Goal: Task Accomplishment & Management: Manage account settings

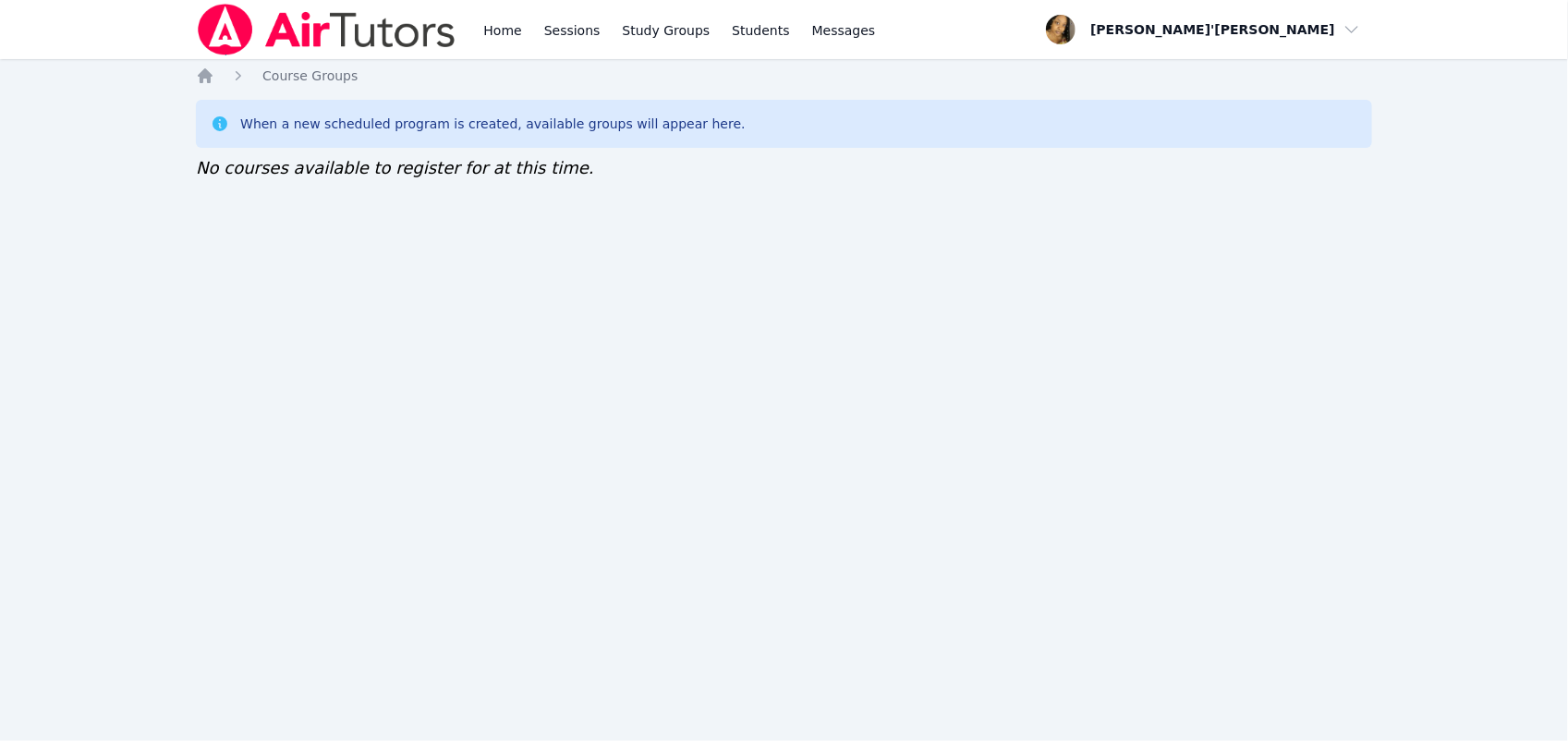
click at [289, 34] on img at bounding box center [326, 29] width 262 height 52
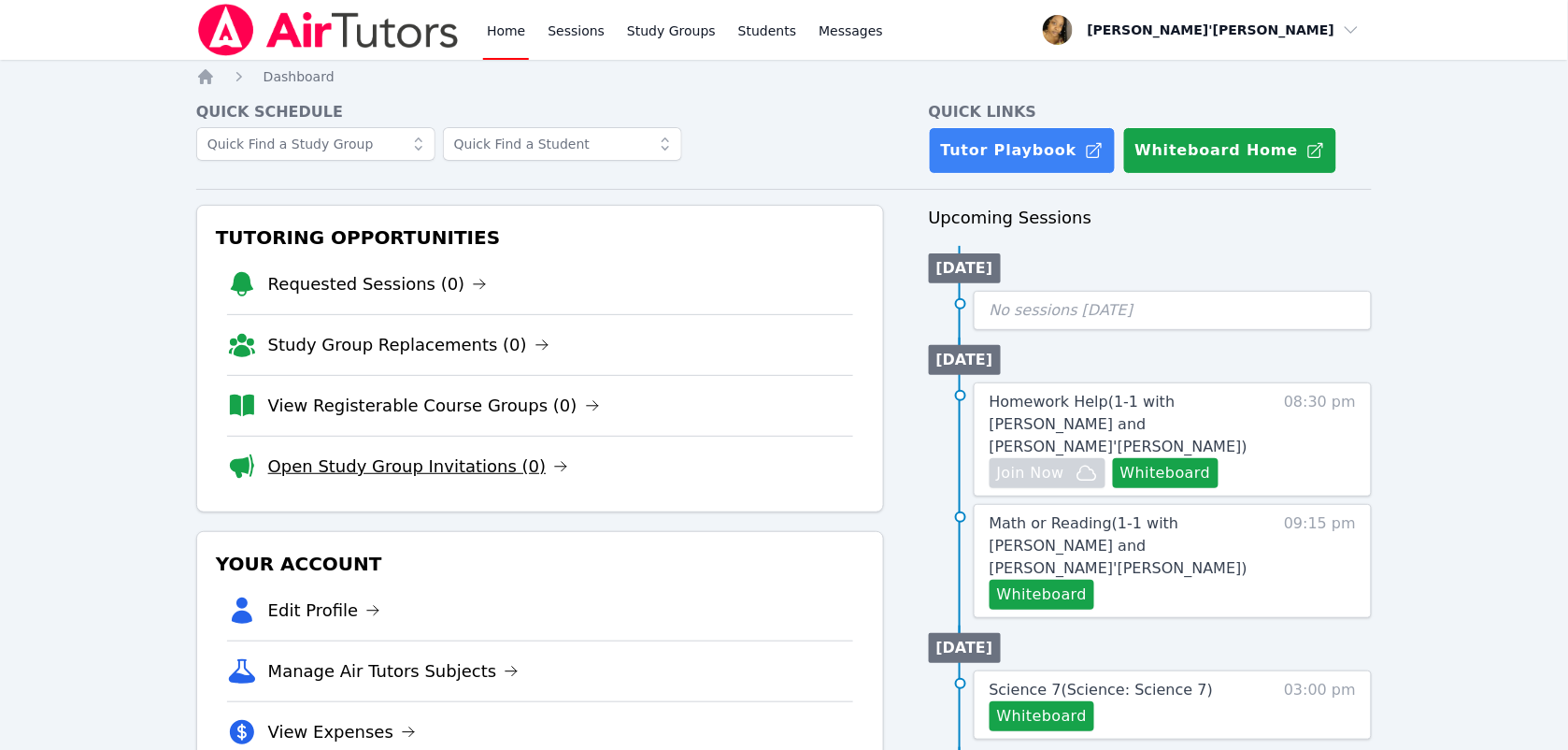
click at [299, 470] on link "Open Study Group Invitations (0)" at bounding box center [418, 466] width 301 height 26
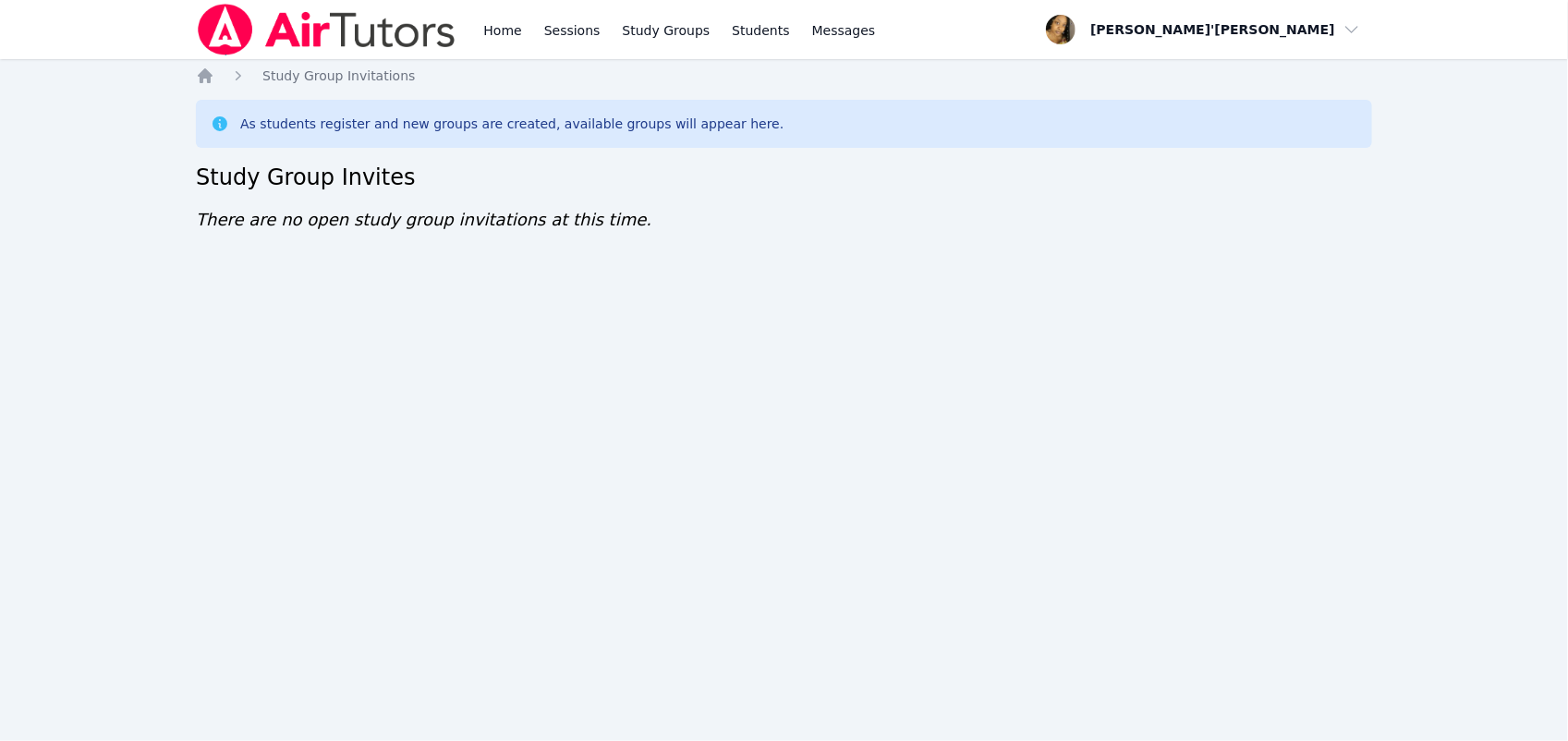
click at [794, 731] on div "Home Sessions Study Groups Students Messages Open user menu [PERSON_NAME]'[PERS…" at bounding box center [784, 370] width 1568 height 741
click at [796, 732] on div "Home Sessions Study Groups Students Messages Open user menu [PERSON_NAME]'[PERS…" at bounding box center [784, 370] width 1568 height 741
click at [796, 727] on div "Home Sessions Study Groups Students Messages Open user menu [PERSON_NAME]'[PERS…" at bounding box center [784, 370] width 1568 height 741
click at [794, 726] on div "Home Sessions Study Groups Students Messages Open user menu [PERSON_NAME]'[PERS…" at bounding box center [784, 370] width 1568 height 741
click at [795, 726] on div "Home Sessions Study Groups Students Messages Open user menu [PERSON_NAME]'[PERS…" at bounding box center [784, 370] width 1568 height 741
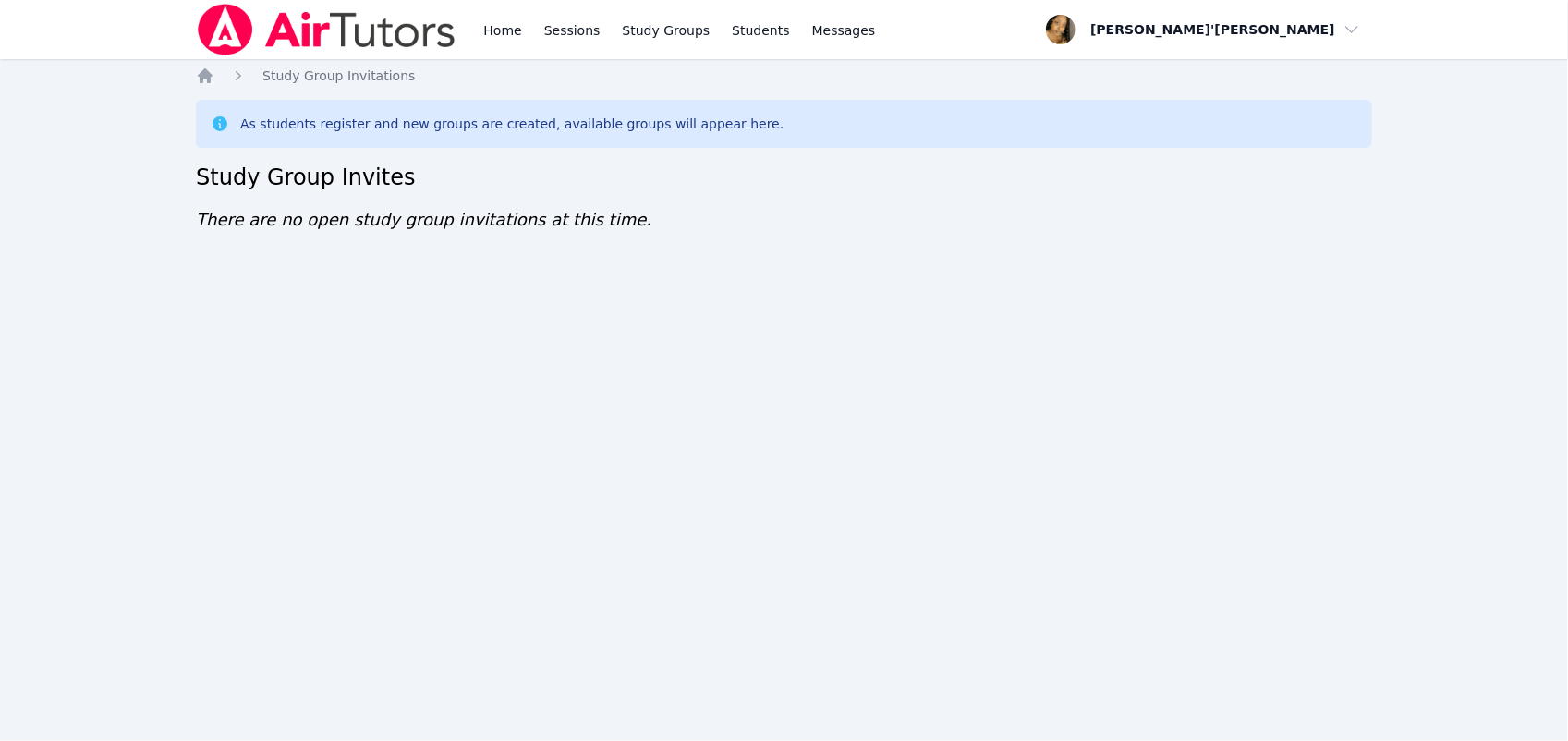
click at [794, 195] on div "Home Study Group Invitations As students register and new groups are created, a…" at bounding box center [784, 167] width 1177 height 203
click at [796, 195] on div "Home Study Group Invitations As students register and new groups are created, a…" at bounding box center [784, 167] width 1177 height 203
click at [795, 727] on div "Home Sessions Study Groups Students Messages Open user menu [PERSON_NAME]'[PERS…" at bounding box center [784, 370] width 1568 height 741
click at [799, 727] on div "Home Sessions Study Groups Students Messages Open user menu [PERSON_NAME]'[PERS…" at bounding box center [784, 370] width 1568 height 741
click at [794, 635] on div "Home Sessions Study Groups Students Messages Open user menu [PERSON_NAME]'[PERS…" at bounding box center [784, 370] width 1568 height 741
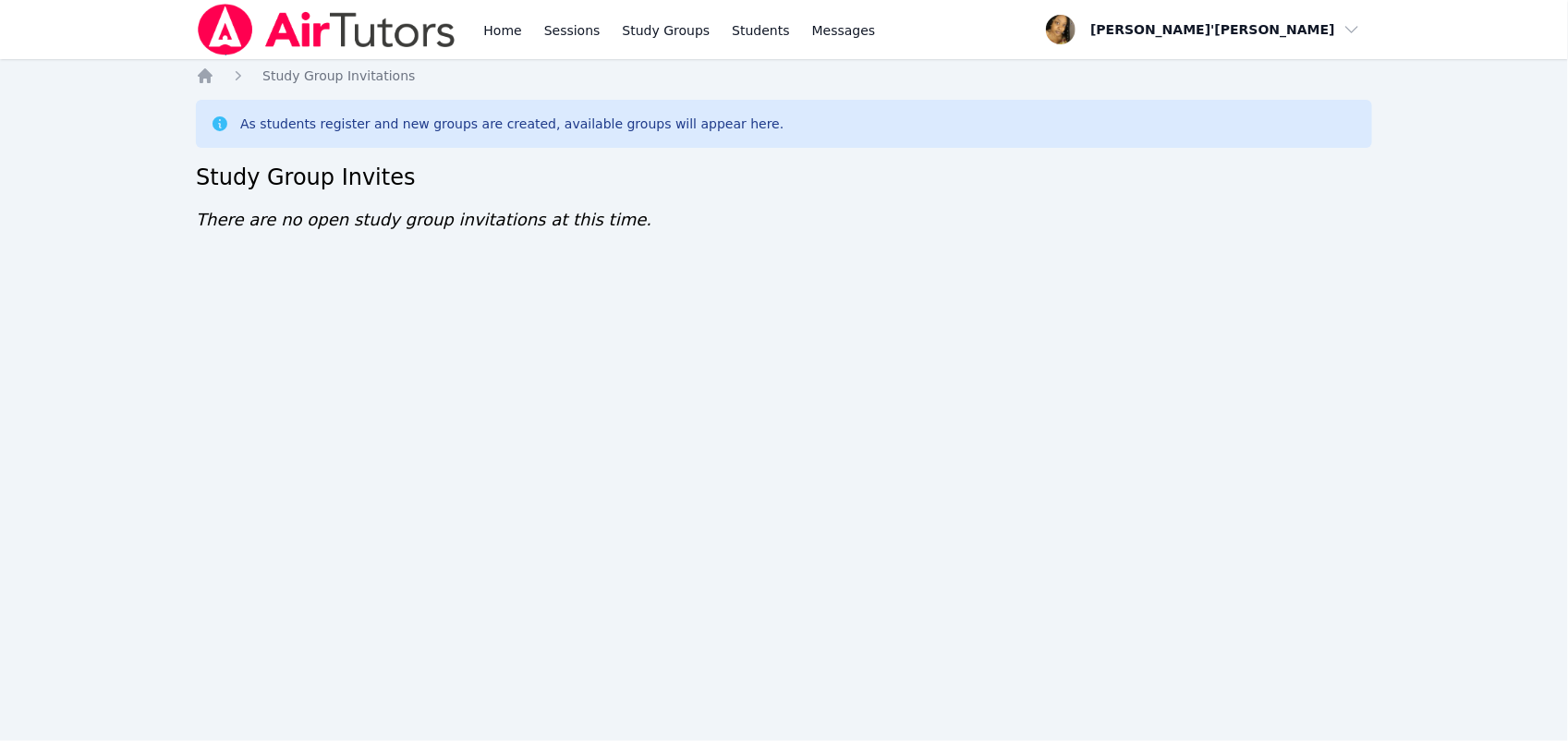
click at [799, 726] on div "Home Sessions Study Groups Students Messages Open user menu [PERSON_NAME]'[PERS…" at bounding box center [784, 370] width 1568 height 741
click at [799, 725] on div "Home Sessions Study Groups Students Messages Open user menu [PERSON_NAME]'[PERS…" at bounding box center [784, 370] width 1568 height 741
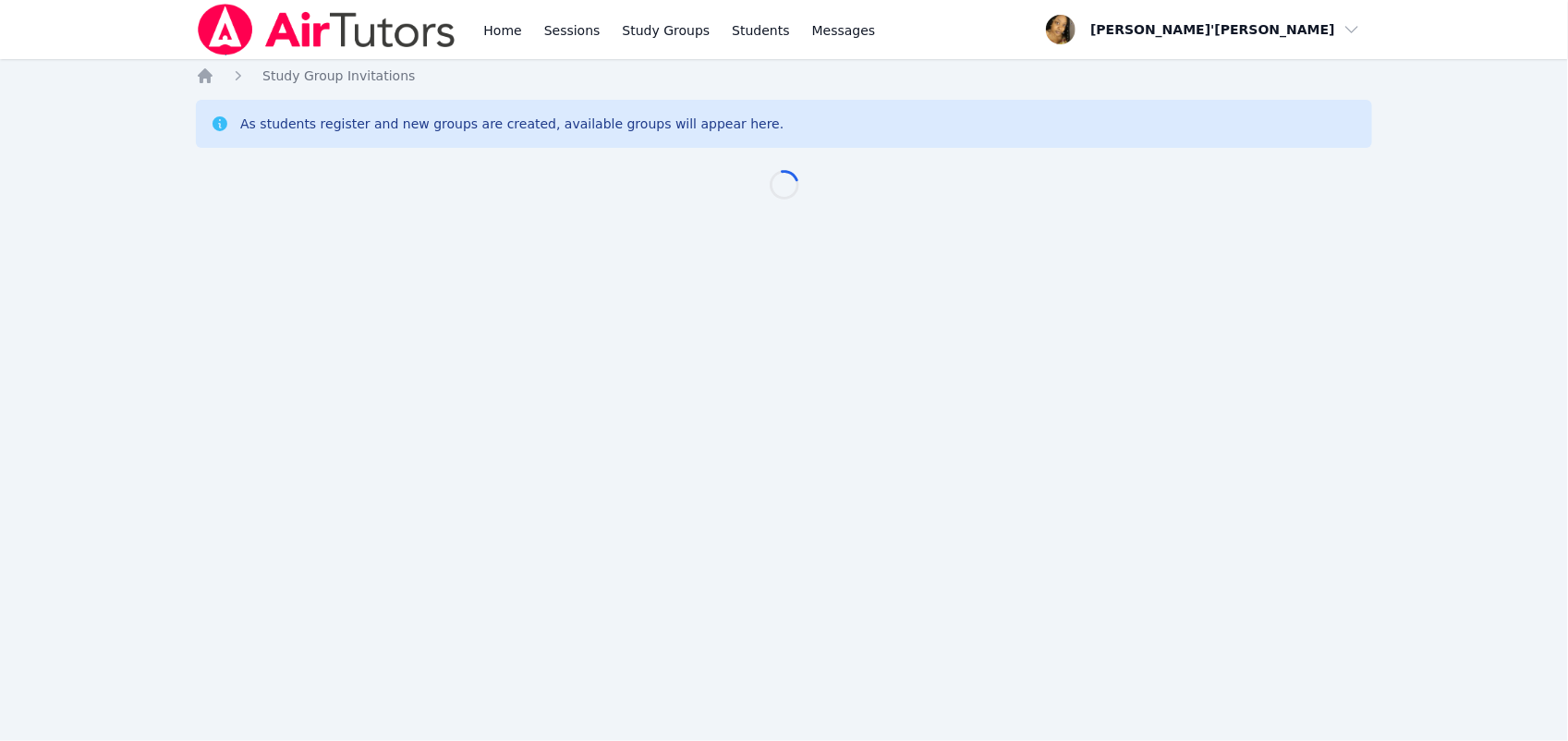
click at [795, 723] on div "Home Sessions Study Groups Students Messages Open user menu [PERSON_NAME]'[PERS…" at bounding box center [784, 370] width 1568 height 741
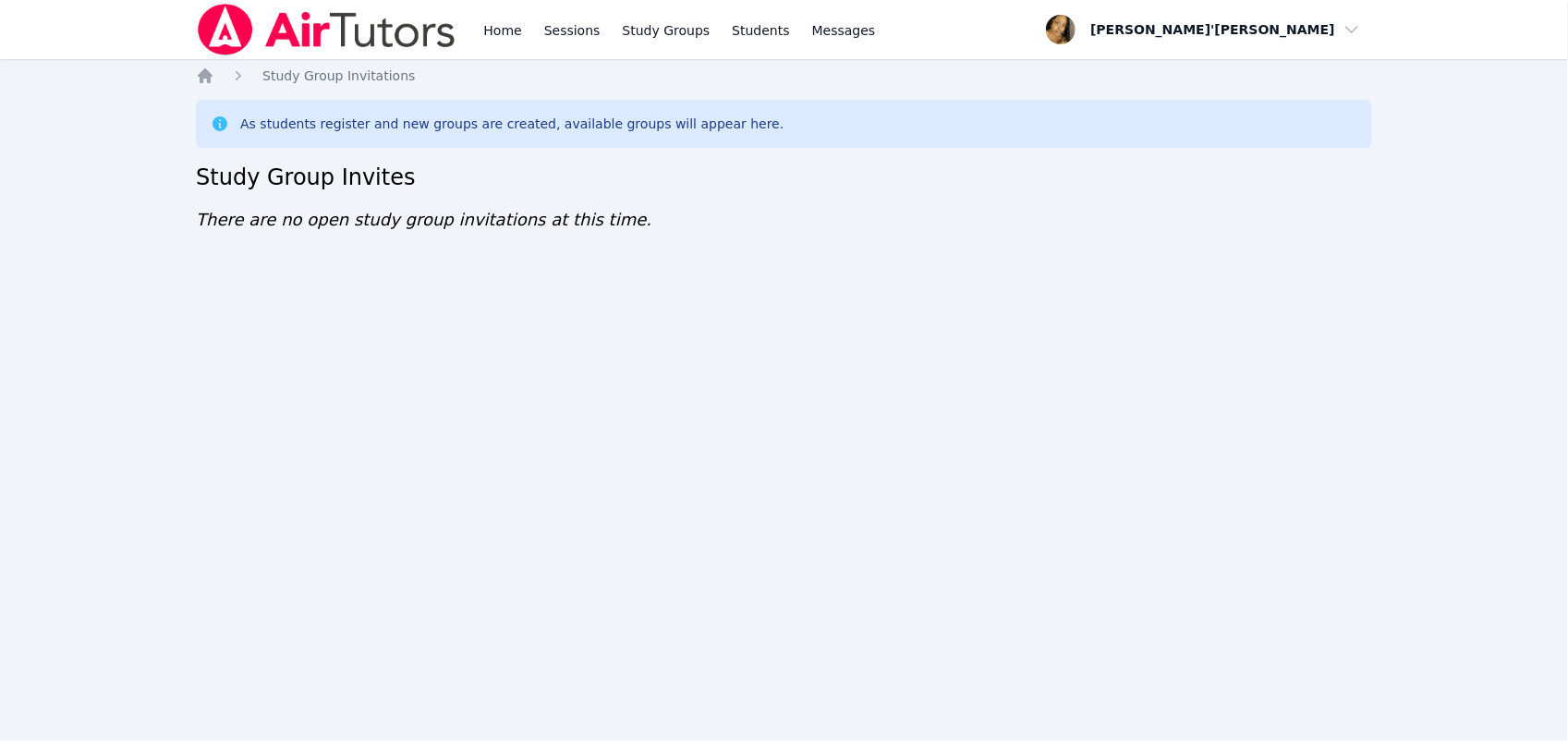
click at [799, 195] on div "Home Study Group Invitations As students register and new groups are created, a…" at bounding box center [784, 167] width 1177 height 203
click at [794, 195] on div "Home Study Group Invitations As students register and new groups are created, a…" at bounding box center [784, 167] width 1177 height 203
click at [823, 621] on div "Home Sessions Study Groups Students Messages Open user menu Lee'Tayna Hostick O…" at bounding box center [784, 370] width 1568 height 741
click at [824, 115] on div "As students register and new groups are created, available groups will appear h…" at bounding box center [784, 124] width 1147 height 19
